Goal: Transaction & Acquisition: Purchase product/service

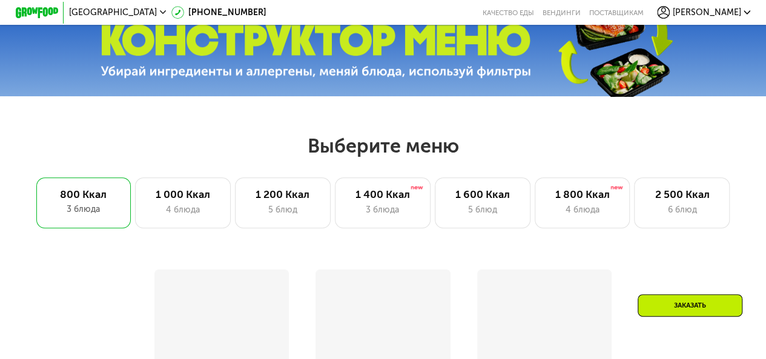
scroll to position [424, 0]
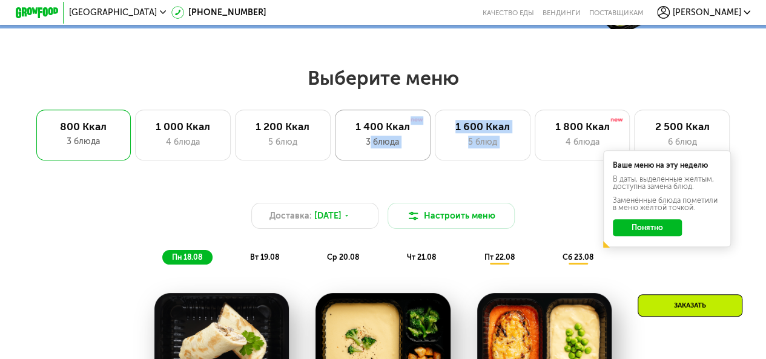
drag, startPoint x: 536, startPoint y: 138, endPoint x: 368, endPoint y: 140, distance: 168.3
click at [368, 140] on div "800 Ккал 3 блюда 1 000 Ккал 4 блюда 1 200 Ккал 5 блюд 1 400 Ккал 3 блюда 1 600 …" at bounding box center [383, 135] width 698 height 51
click at [490, 186] on div "Доставка: [DATE] Настроить меню пн 18.08 вт 19.08 ср 20.08 чт 21.08 пт 22.08 сб…" at bounding box center [383, 225] width 642 height 91
click at [633, 232] on button "Понятно" at bounding box center [647, 227] width 68 height 17
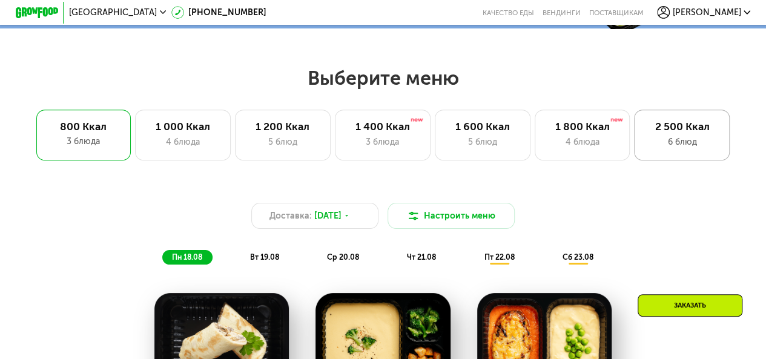
click at [654, 140] on div "2 500 Ккал 6 блюд" at bounding box center [682, 135] width 96 height 51
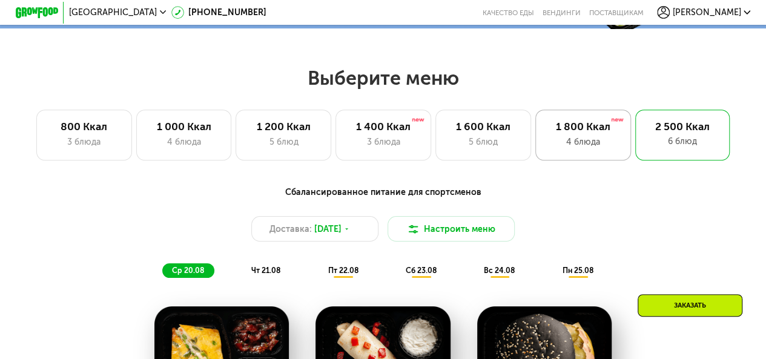
click at [572, 148] on div "4 блюда" at bounding box center [583, 142] width 73 height 13
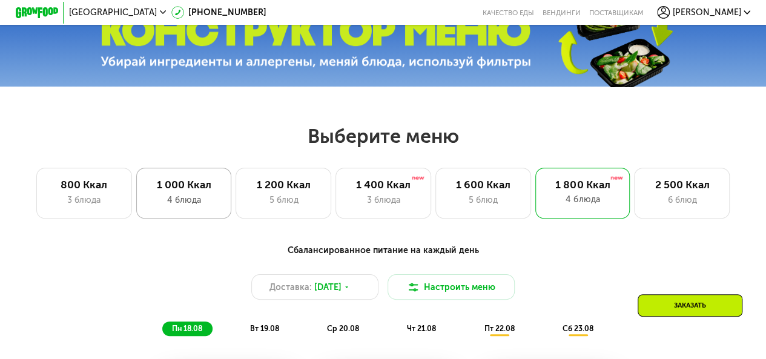
scroll to position [363, 0]
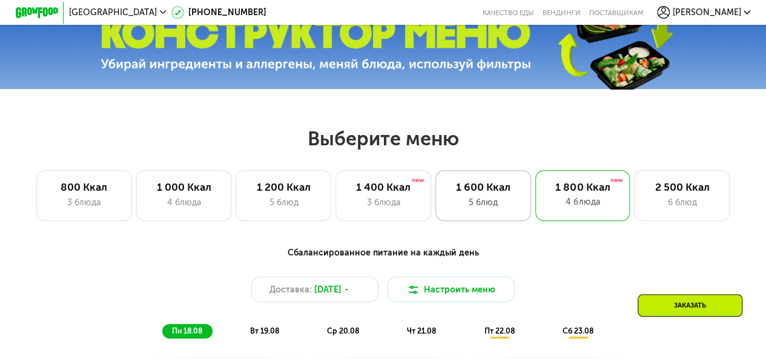
click at [476, 202] on div "5 блюд" at bounding box center [483, 202] width 73 height 13
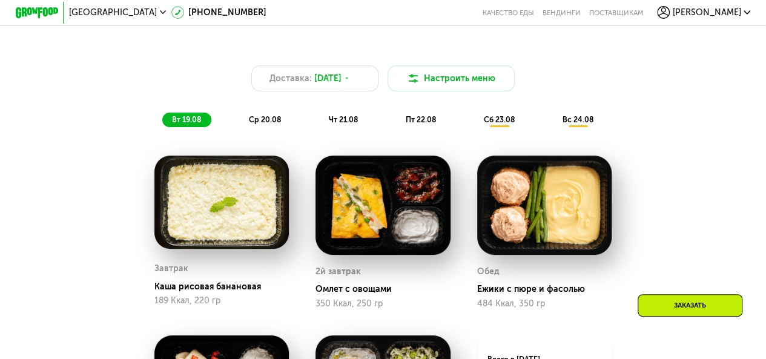
scroll to position [424, 0]
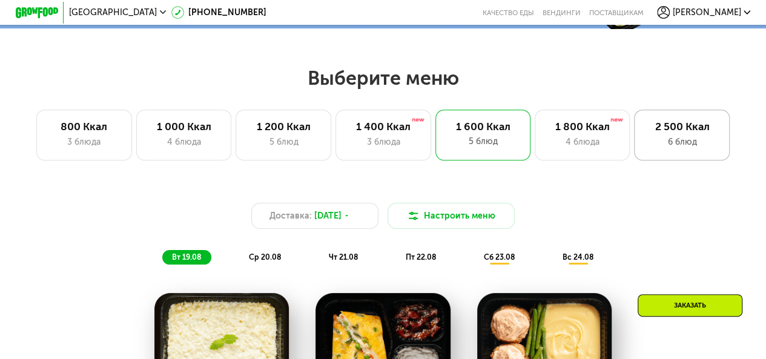
click at [670, 139] on div "2 500 Ккал 6 блюд" at bounding box center [682, 135] width 96 height 51
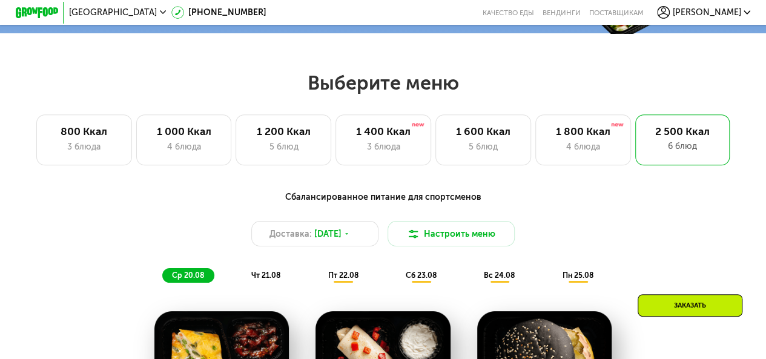
scroll to position [363, 0]
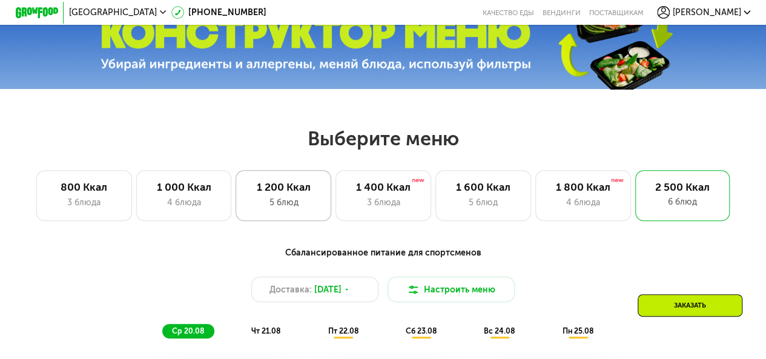
click at [308, 209] on div "5 блюд" at bounding box center [283, 202] width 73 height 13
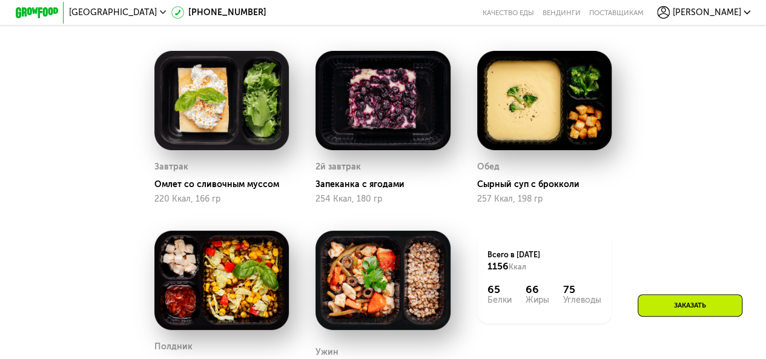
scroll to position [484, 0]
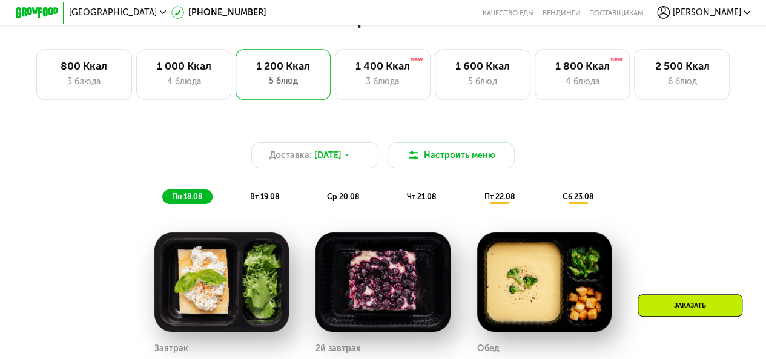
click at [452, 88] on div "5 блюд" at bounding box center [482, 81] width 73 height 13
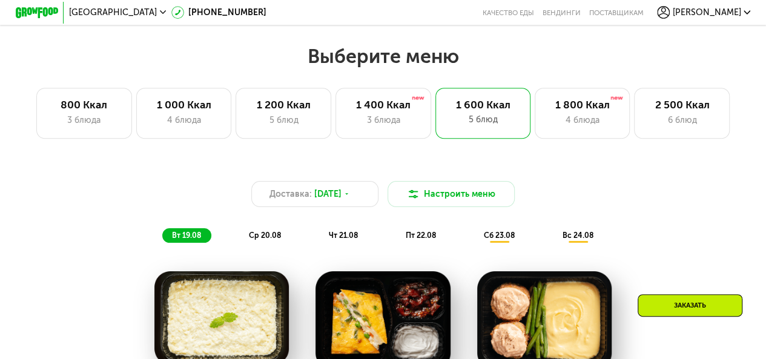
scroll to position [424, 0]
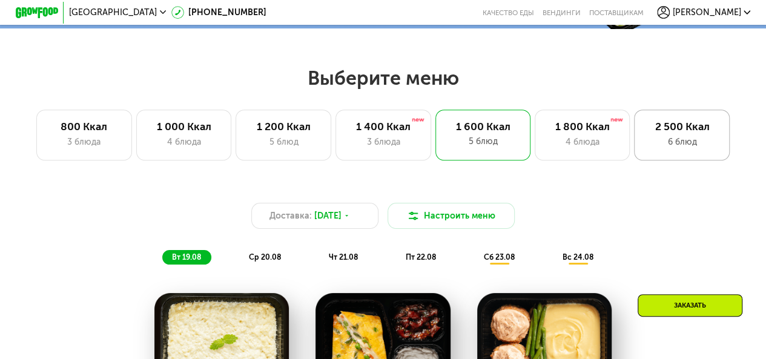
click at [664, 139] on div "2 500 Ккал 6 блюд" at bounding box center [682, 135] width 96 height 51
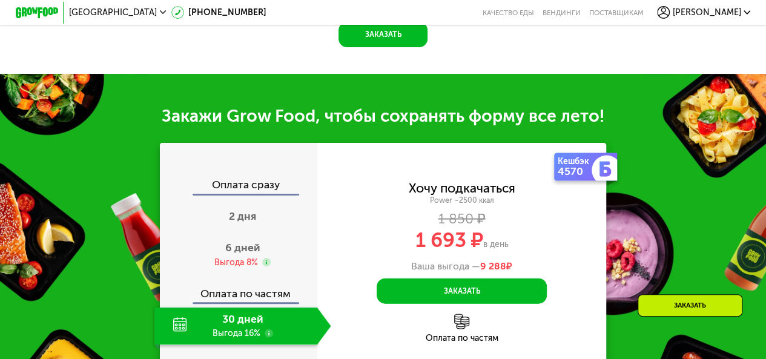
scroll to position [1272, 0]
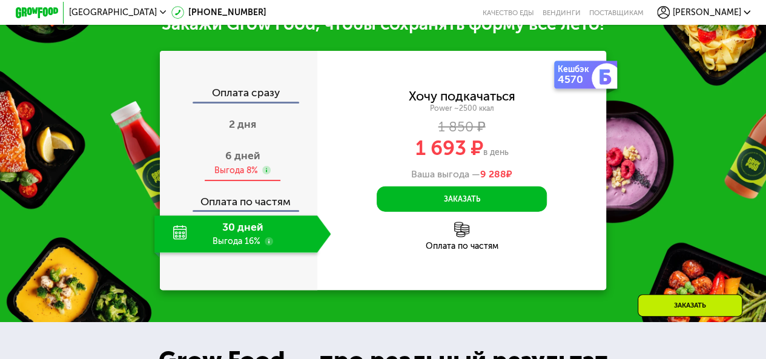
click at [228, 178] on div "6 дней Выгода 8%" at bounding box center [242, 162] width 177 height 37
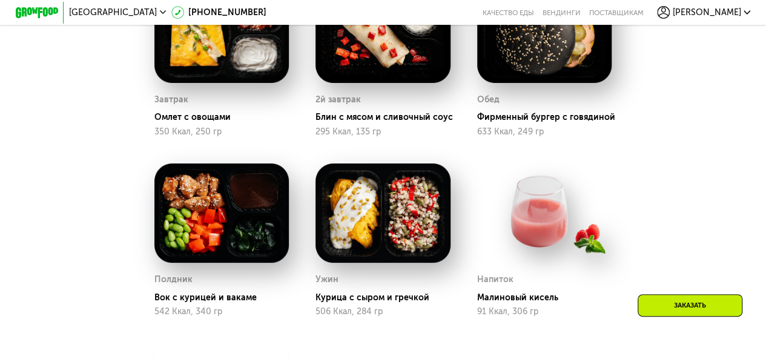
scroll to position [666, 0]
